Goal: Transaction & Acquisition: Purchase product/service

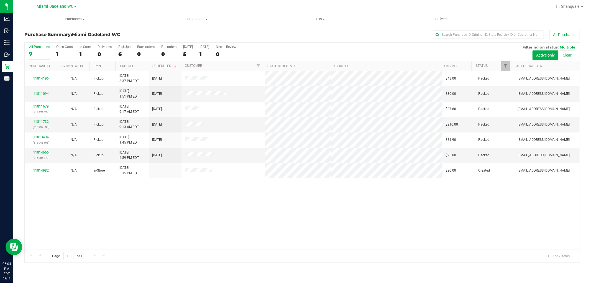
click at [108, 211] on div "11814196 N/A Pickup [DATE] 3:37 PM EDT 8/22/2025 $48.00 Packed [EMAIL_ADDRESS][…" at bounding box center [302, 160] width 555 height 178
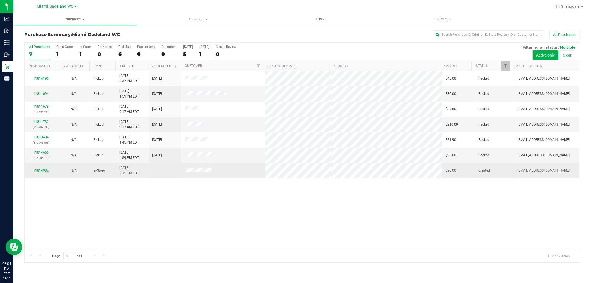
click at [40, 171] on link "11814982" at bounding box center [41, 170] width 16 height 4
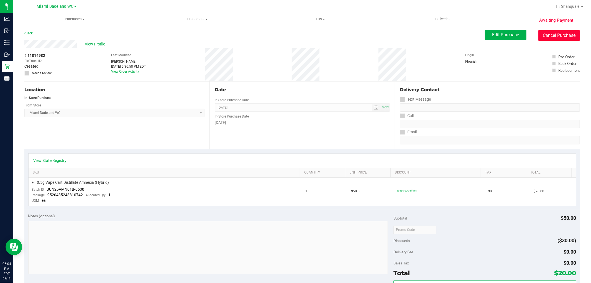
click at [553, 37] on button "Cancel Purchase" at bounding box center [559, 35] width 42 height 11
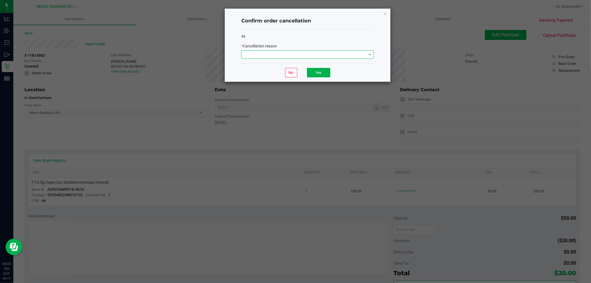
click at [356, 54] on span at bounding box center [304, 55] width 125 height 8
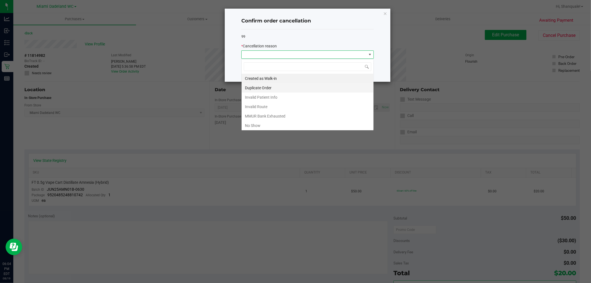
scroll to position [8, 132]
click at [287, 117] on li "MMUR Bank Exhausted" at bounding box center [308, 115] width 132 height 9
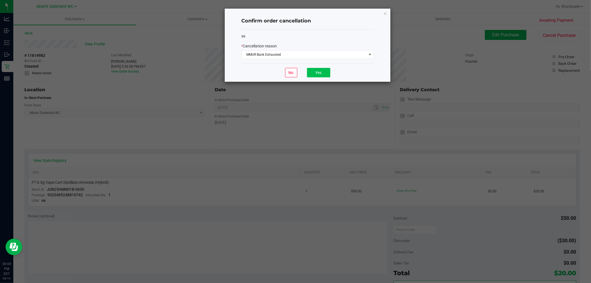
drag, startPoint x: 320, startPoint y: 65, endPoint x: 317, endPoint y: 73, distance: 8.7
click at [320, 65] on div "No Yes" at bounding box center [307, 72] width 132 height 19
click at [317, 75] on button "Yes" at bounding box center [318, 72] width 23 height 9
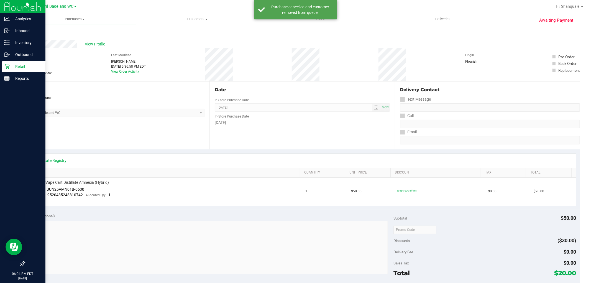
click at [12, 64] on p "Retail" at bounding box center [26, 66] width 33 height 7
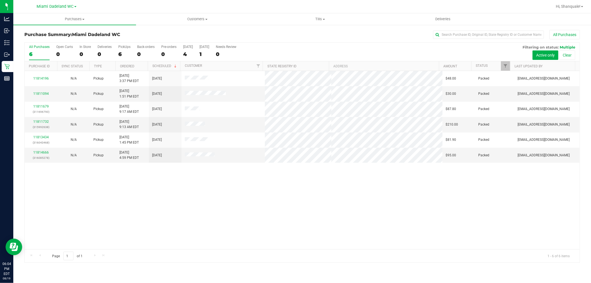
click at [201, 186] on div "11814196 N/A Pickup [DATE] 3:37 PM EDT 8/22/2025 $48.00 Packed [EMAIL_ADDRESS][…" at bounding box center [302, 160] width 555 height 178
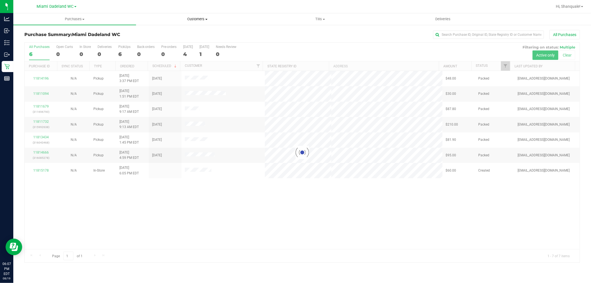
click at [186, 17] on span "Customers" at bounding box center [197, 19] width 122 height 5
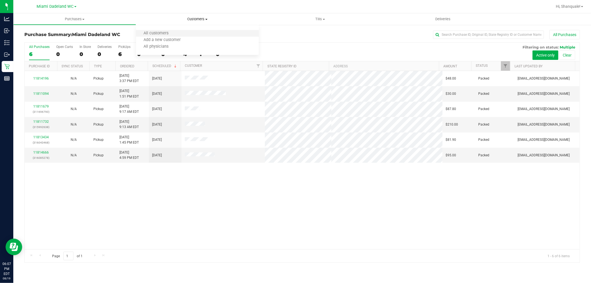
click at [154, 30] on li "All customers" at bounding box center [197, 33] width 123 height 7
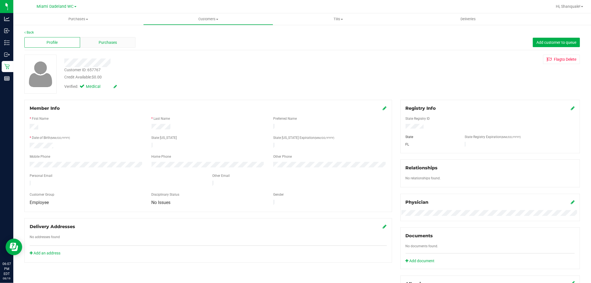
click at [116, 39] on div "Purchases" at bounding box center [108, 42] width 56 height 11
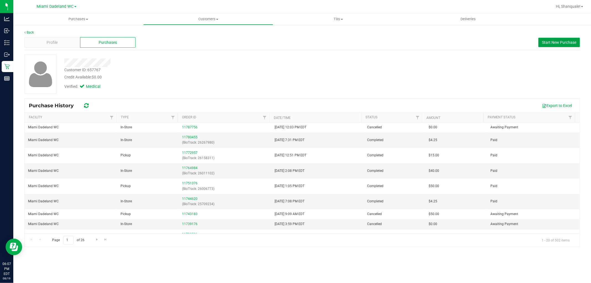
click at [547, 40] on span "Start New Purchase" at bounding box center [559, 42] width 34 height 4
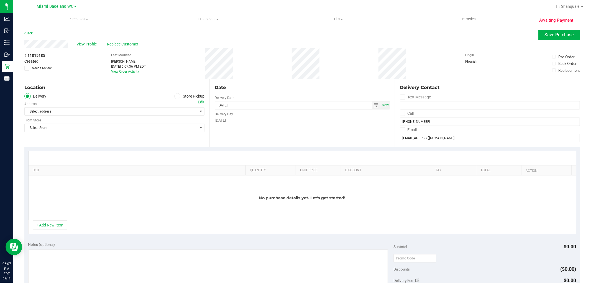
click at [190, 92] on div "Location Delivery Store Pickup Address Edit Select address Select address From …" at bounding box center [116, 113] width 185 height 68
click at [194, 95] on label "Store Pickup" at bounding box center [189, 96] width 30 height 6
click at [0, 0] on input "Store Pickup" at bounding box center [0, 0] width 0 height 0
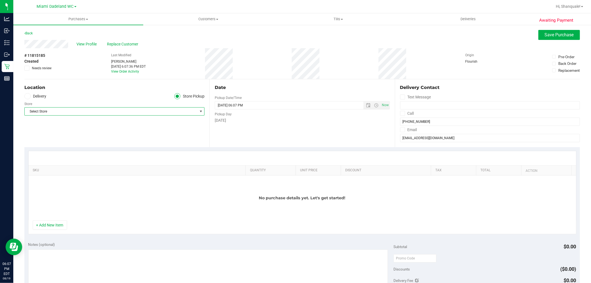
click at [163, 110] on span "Select Store" at bounding box center [111, 111] width 173 height 8
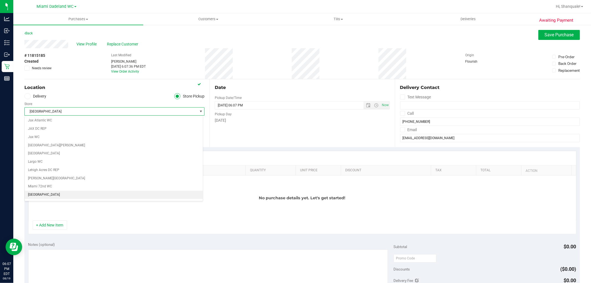
scroll to position [132, 0]
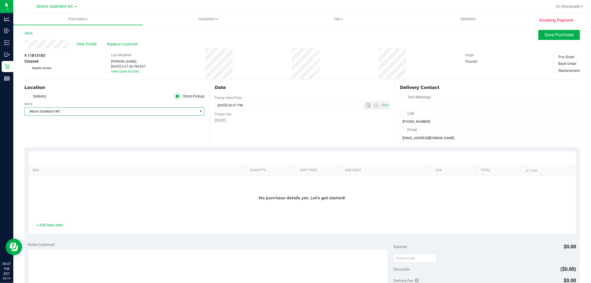
click at [264, 134] on div "Date Pickup Date/Time [DATE] Now [DATE] 06:07 PM Now Pickup Day [DATE]" at bounding box center [301, 113] width 185 height 68
click at [374, 104] on span "Open the time view" at bounding box center [376, 105] width 4 height 4
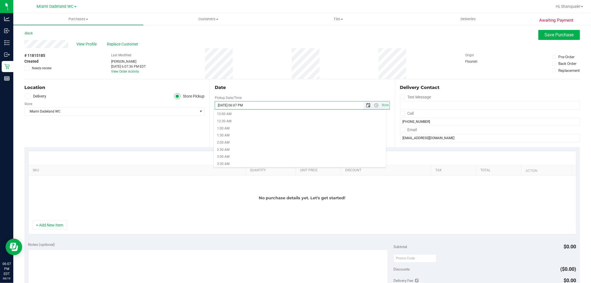
click at [366, 105] on span "Open the date view" at bounding box center [368, 105] width 4 height 4
click at [268, 161] on link "23" at bounding box center [267, 161] width 8 height 9
type input "[DATE] 06:07 PM"
click at [55, 223] on button "+ Add New Item" at bounding box center [50, 224] width 34 height 9
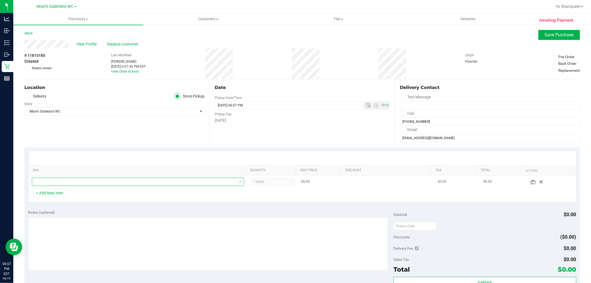
click at [81, 181] on span "NO DATA FOUND" at bounding box center [134, 182] width 205 height 8
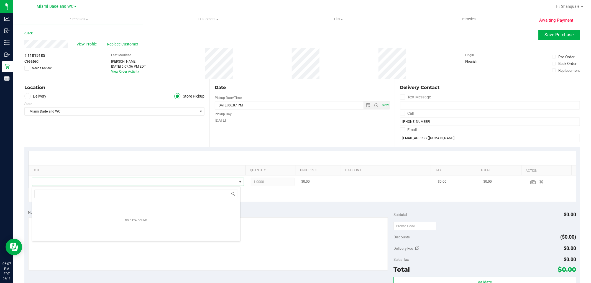
scroll to position [8, 207]
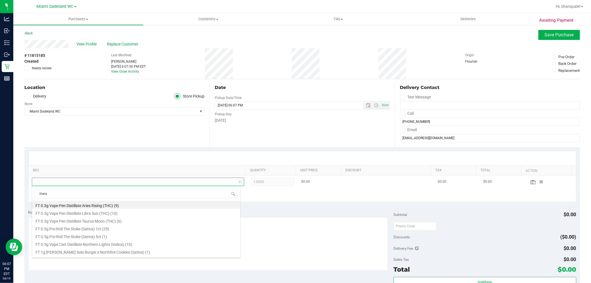
type input "[PERSON_NAME]"
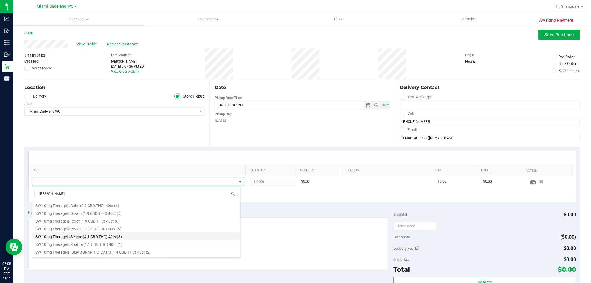
scroll to position [14, 0]
click at [131, 255] on li "SW 25mg Theragels Extra Strength Relief (1:9 CBD:THC) 2ct (9)" at bounding box center [136, 252] width 208 height 8
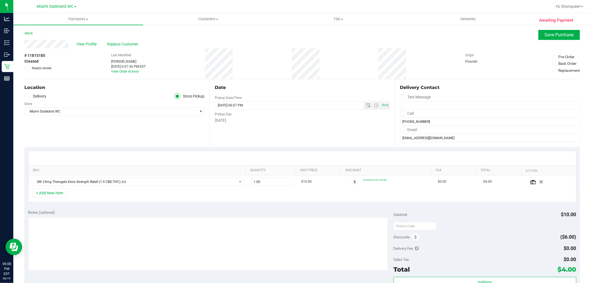
click at [458, 203] on div "SKU Quantity Unit Price Discount Tax Total Action SW 25mg Theragels Extra Stren…" at bounding box center [301, 176] width 555 height 59
click at [226, 181] on span "SW 25mg Theragels Extra Strength Relief (1:9 CBD:THC) 2ct" at bounding box center [134, 182] width 205 height 8
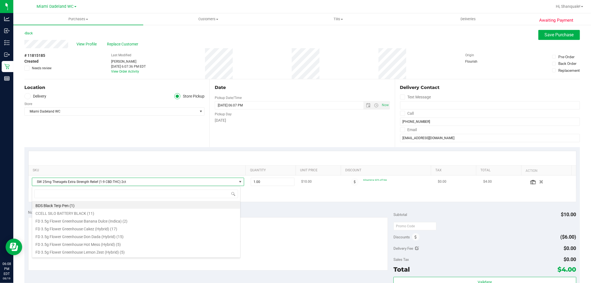
scroll to position [8, 207]
type input "thera"
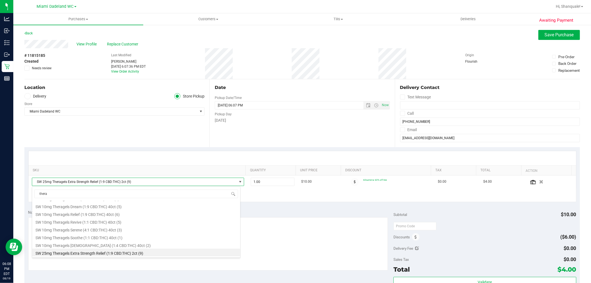
click at [59, 132] on div "Location Delivery Store Pickup Store [GEOGRAPHIC_DATA] WC Select Store [PERSON_…" at bounding box center [116, 113] width 185 height 68
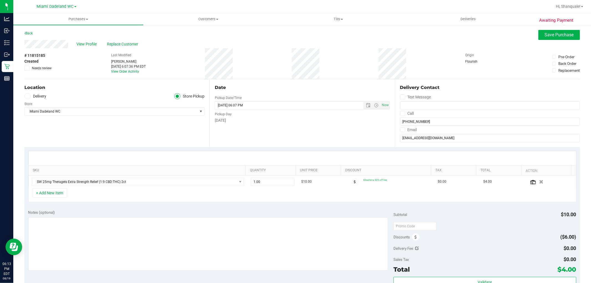
click at [218, 196] on div "+ Add New Item" at bounding box center [302, 195] width 548 height 14
click at [271, 181] on span "1.00 1" at bounding box center [273, 182] width 44 height 8
click at [271, 181] on input "1" at bounding box center [272, 182] width 43 height 8
type input "5"
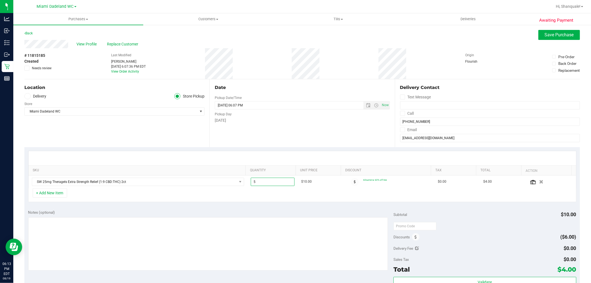
type input "5.00"
click at [290, 135] on div "Date Pickup Date/Time [DATE] Now [DATE] 06:07 PM Now Pickup Day [DATE]" at bounding box center [301, 113] width 185 height 68
click at [353, 139] on div "Date Pickup Date/Time [DATE] Now [DATE] 06:07 PM Now Pickup Day [DATE]" at bounding box center [301, 113] width 185 height 68
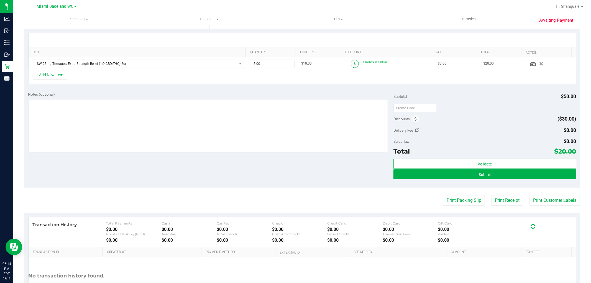
scroll to position [123, 0]
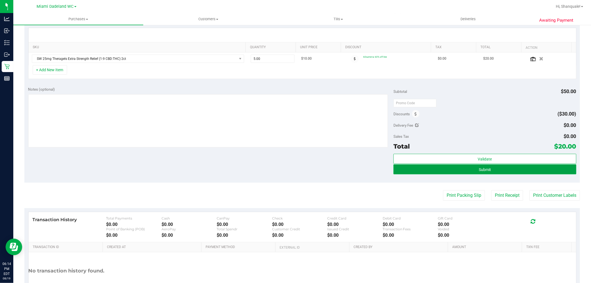
click at [458, 171] on button "Submit" at bounding box center [484, 169] width 183 height 10
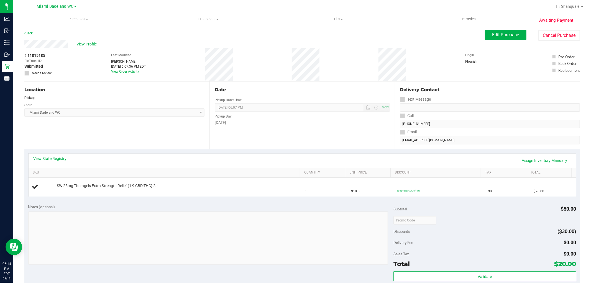
click at [463, 158] on div "View State Registry Assign Inventory Manually" at bounding box center [302, 160] width 537 height 9
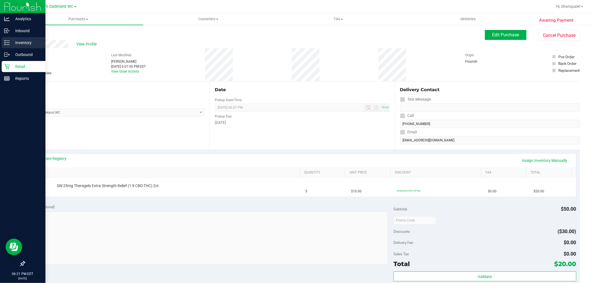
click at [6, 43] on icon at bounding box center [7, 43] width 6 height 6
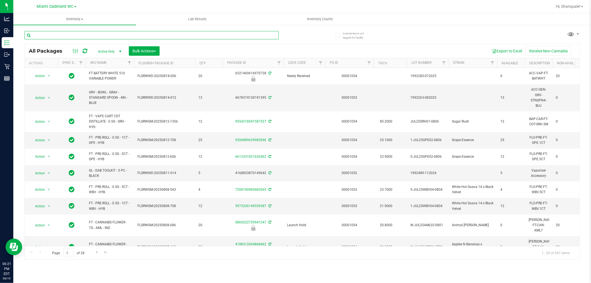
click at [67, 36] on input "text" at bounding box center [151, 35] width 254 height 8
type input "sui"
click at [63, 272] on div "Inventory All packages All inventory Waste log Create inventory Lab Results Inv…" at bounding box center [301, 147] width 577 height 269
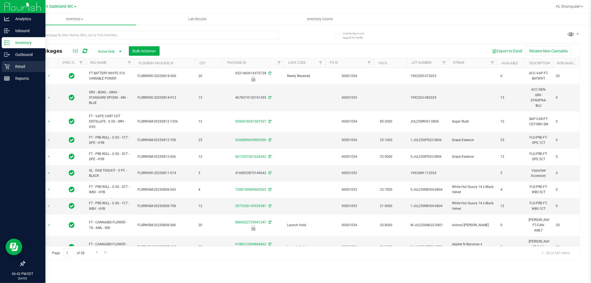
click at [6, 68] on icon at bounding box center [7, 67] width 6 height 6
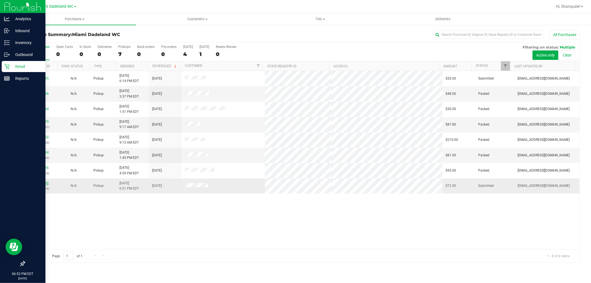
click at [45, 183] on link "11815442" at bounding box center [41, 183] width 16 height 4
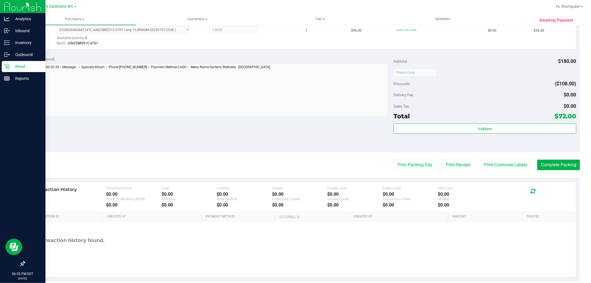
scroll to position [203, 0]
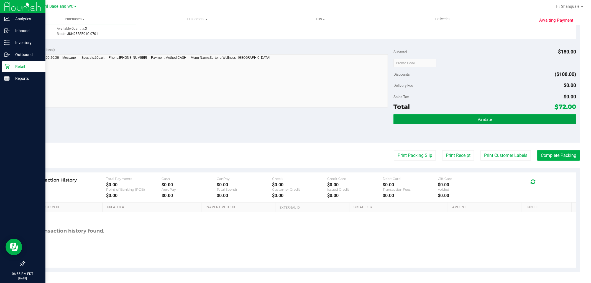
click at [507, 114] on button "Validate" at bounding box center [484, 119] width 183 height 10
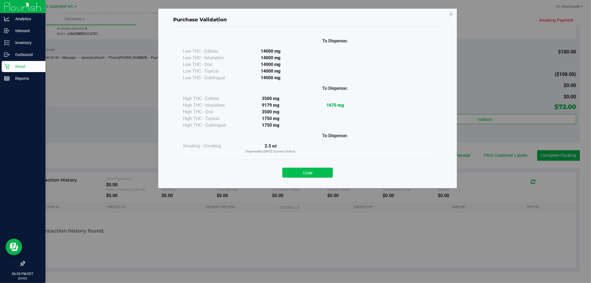
click at [325, 170] on button "Close" at bounding box center [307, 173] width 50 height 10
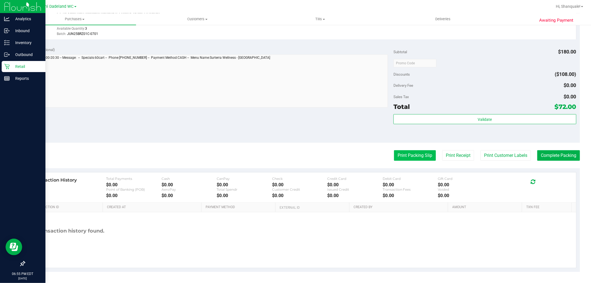
click at [412, 154] on button "Print Packing Slip" at bounding box center [415, 155] width 42 height 11
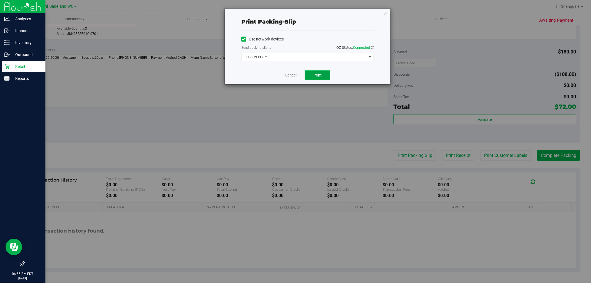
click at [319, 71] on button "Print" at bounding box center [317, 74] width 25 height 9
click at [292, 75] on link "Cancel" at bounding box center [291, 75] width 12 height 6
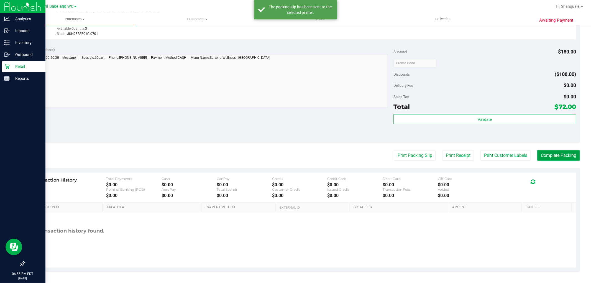
click at [563, 155] on button "Complete Packing" at bounding box center [558, 155] width 43 height 11
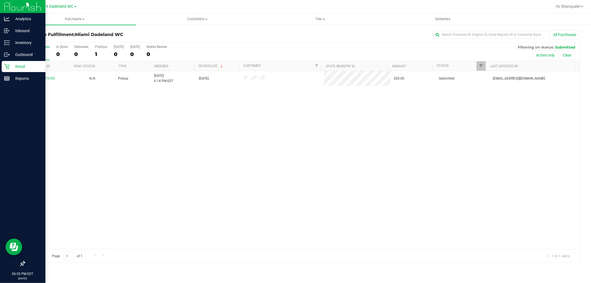
click at [67, 126] on div "11815185 N/A Pickup [DATE] 6:14 PM EDT 8/23/2025 $20.00 Submitted [EMAIL_ADDRES…" at bounding box center [302, 160] width 555 height 178
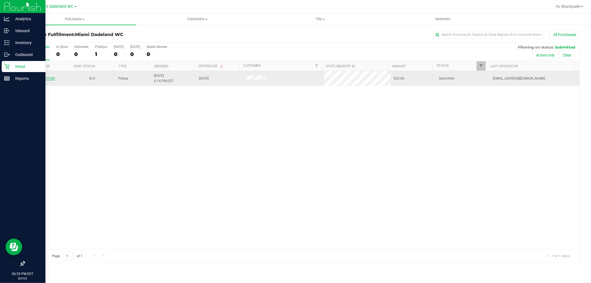
click at [41, 80] on link "11815185" at bounding box center [47, 78] width 16 height 4
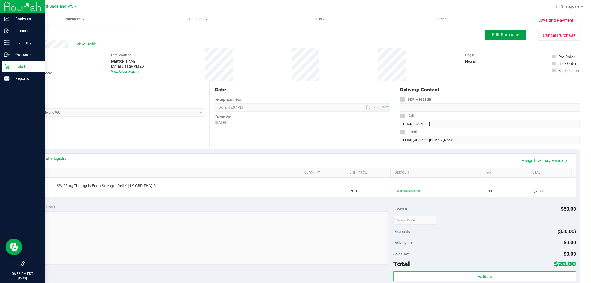
click at [506, 37] on span "Edit Purchase" at bounding box center [505, 34] width 27 height 5
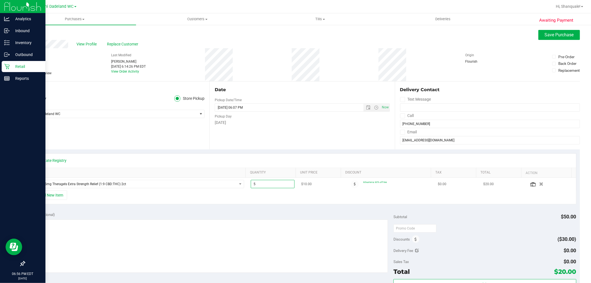
click at [278, 181] on span "5.00 5" at bounding box center [273, 184] width 44 height 8
type input "1"
drag, startPoint x: 489, startPoint y: 39, endPoint x: 497, endPoint y: 42, distance: 9.2
click at [491, 39] on div "Back Save Purchase" at bounding box center [301, 35] width 555 height 10
click at [561, 32] on span "Save Purchase" at bounding box center [559, 34] width 29 height 5
